Goal: Task Accomplishment & Management: Use online tool/utility

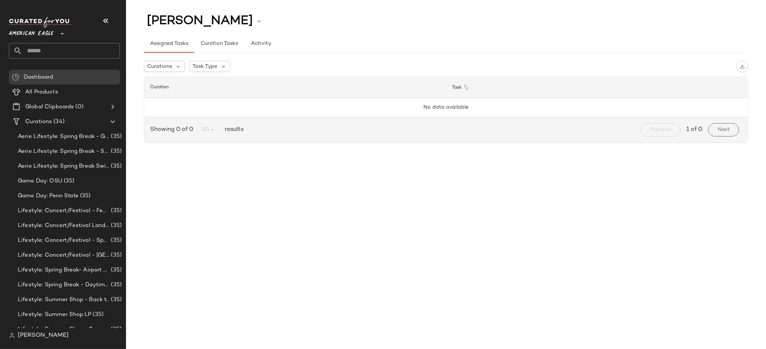
click at [49, 35] on span "American Eagle" at bounding box center [31, 31] width 44 height 13
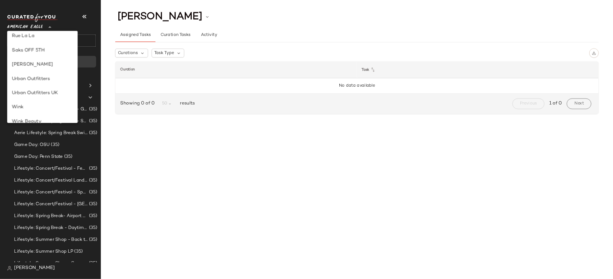
scroll to position [323, 0]
click at [47, 102] on div "Rue La La" at bounding box center [53, 101] width 76 height 9
type input "**"
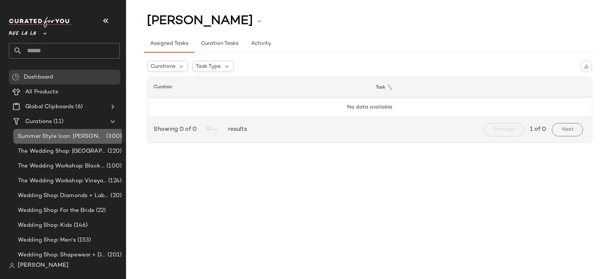
click at [90, 140] on span "Summer Style Icon: [PERSON_NAME]" at bounding box center [61, 136] width 87 height 9
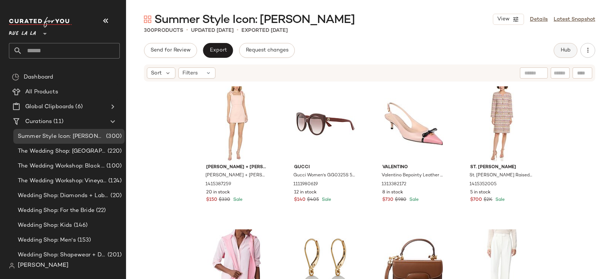
click at [571, 48] on span "Hub" at bounding box center [565, 50] width 10 height 6
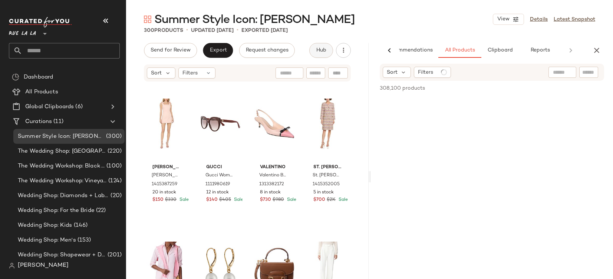
scroll to position [0, 26]
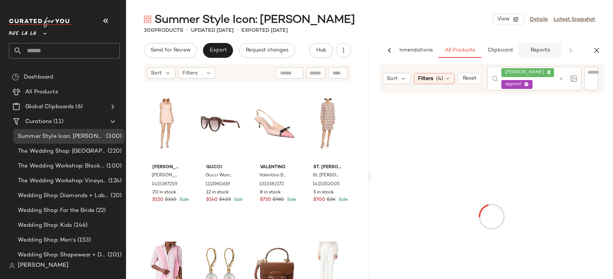
click at [531, 47] on span "Reports" at bounding box center [540, 50] width 20 height 6
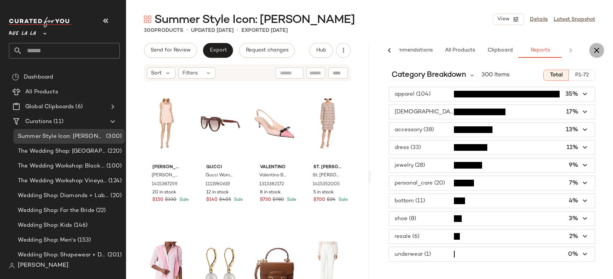
click at [594, 47] on icon "button" at bounding box center [596, 50] width 9 height 9
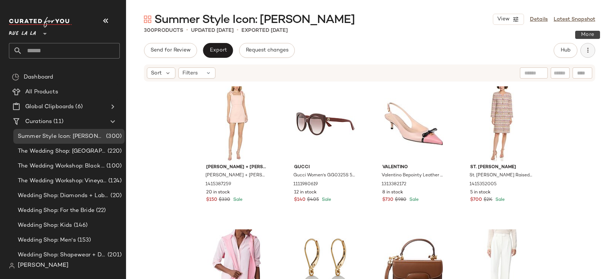
click at [584, 52] on icon "button" at bounding box center [587, 50] width 7 height 7
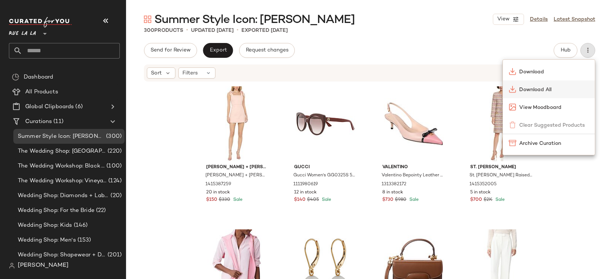
click at [543, 90] on span "Download All" at bounding box center [554, 90] width 70 height 8
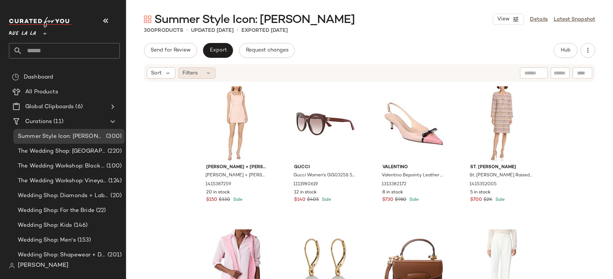
click at [208, 72] on icon at bounding box center [208, 73] width 6 height 6
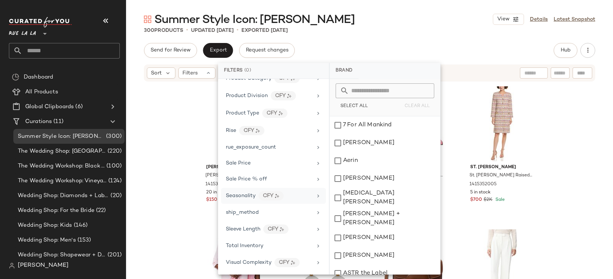
scroll to position [508, 0]
click at [274, 242] on div "Total Inventory" at bounding box center [269, 246] width 86 height 8
